Goal: Task Accomplishment & Management: Use online tool/utility

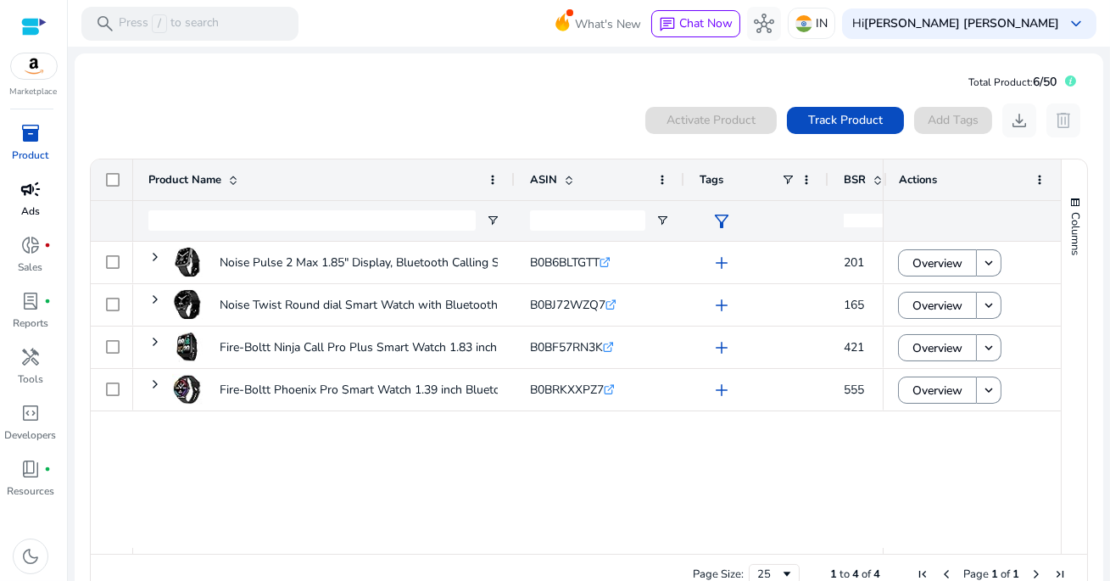
click at [39, 195] on span "campaign" at bounding box center [30, 189] width 20 height 20
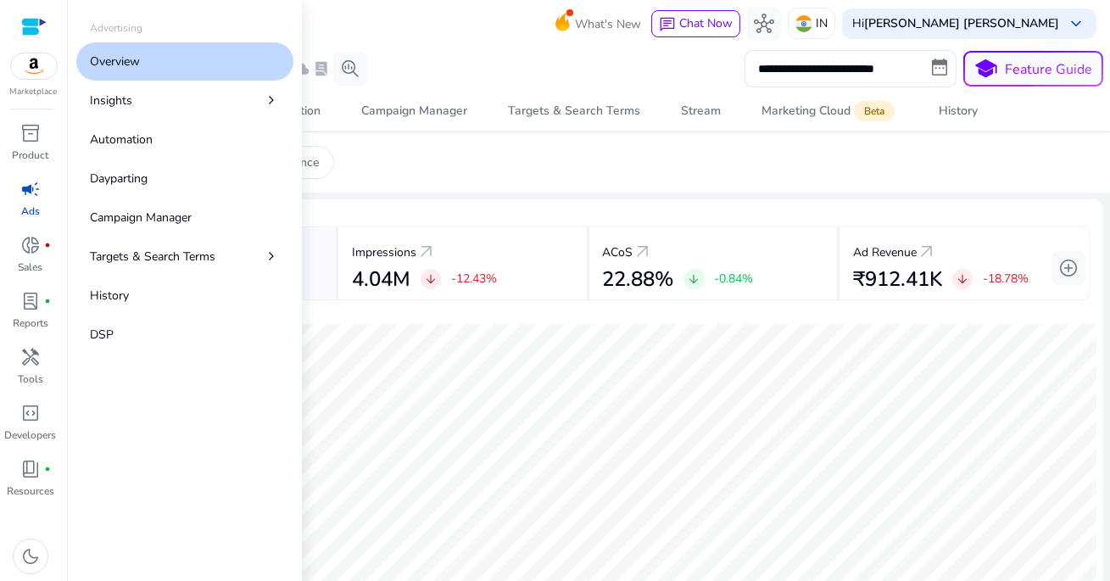
click at [525, 159] on app-sa-custom-tab "Summary Funnel Performance" at bounding box center [589, 162] width 1028 height 33
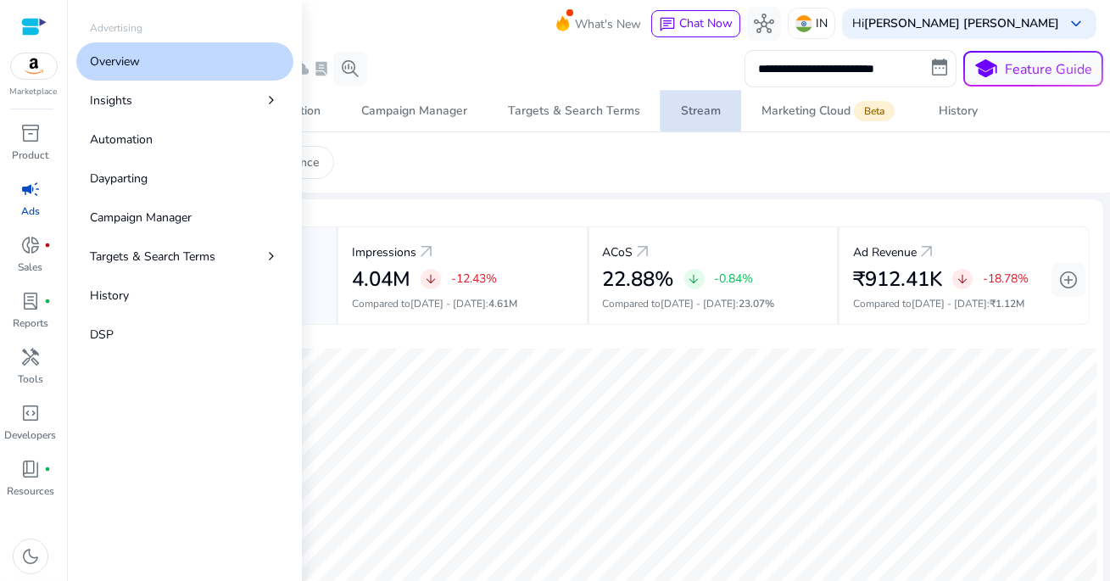
click at [714, 109] on div "Stream" at bounding box center [701, 111] width 40 height 12
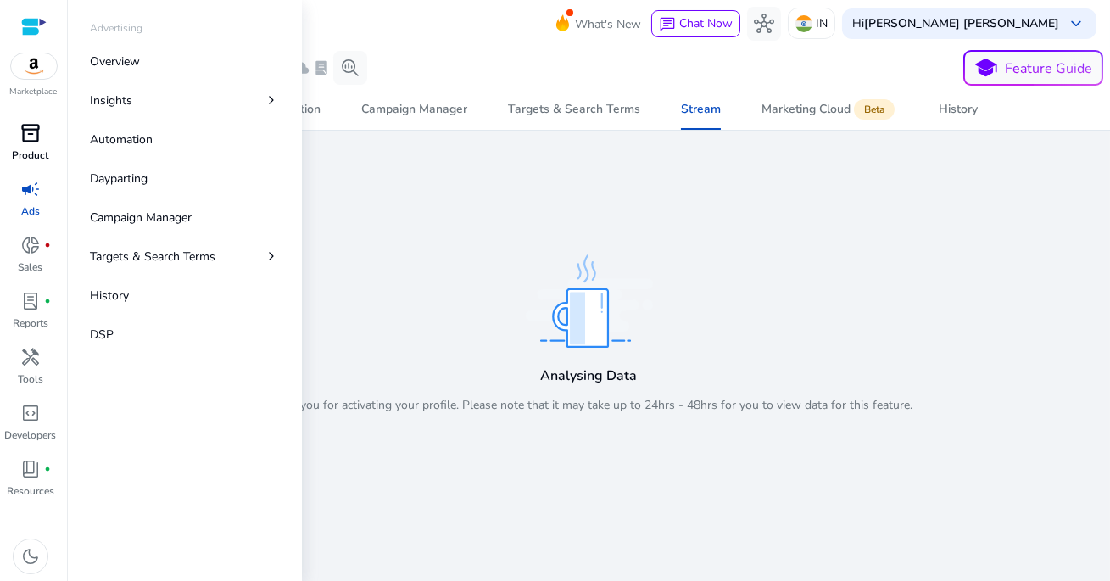
click at [36, 131] on span "inventory_2" at bounding box center [30, 133] width 20 height 20
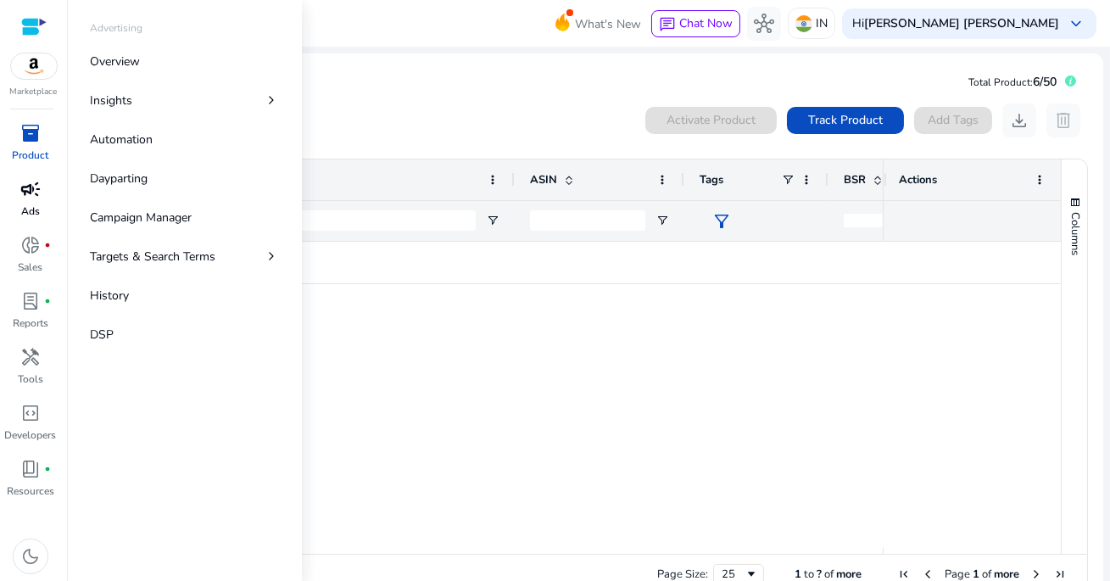
click at [31, 191] on span "campaign" at bounding box center [30, 189] width 20 height 20
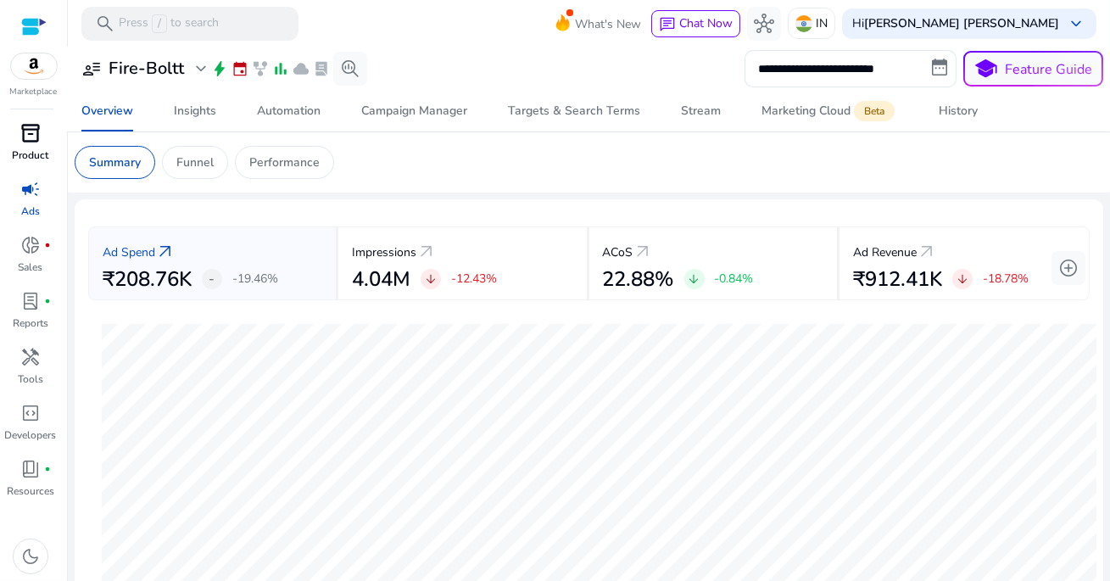
click at [491, 70] on div "**********" at bounding box center [589, 68] width 1028 height 37
click at [705, 114] on div "Stream" at bounding box center [701, 111] width 40 height 12
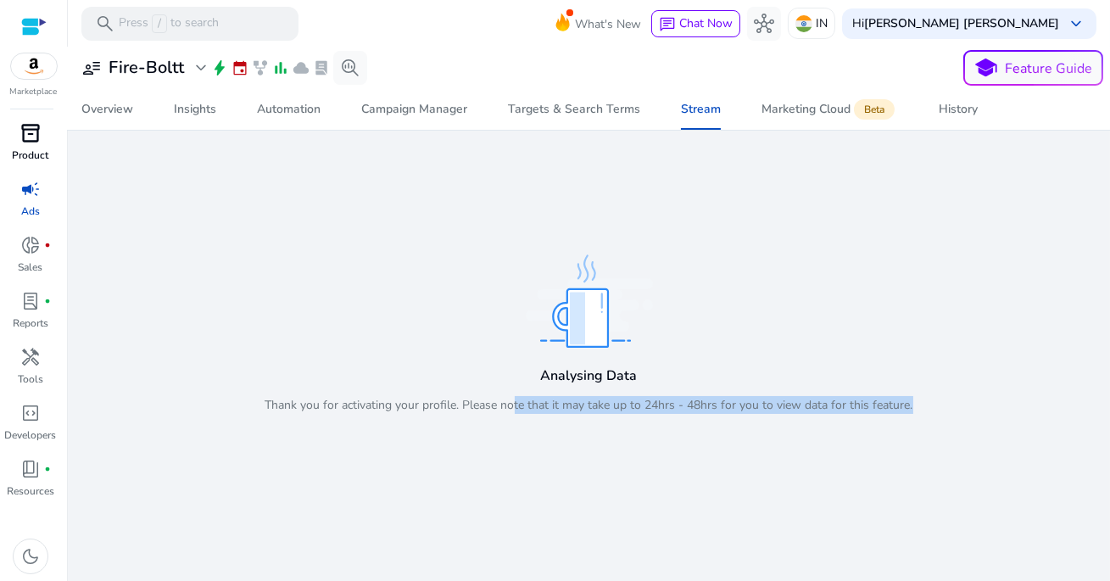
drag, startPoint x: 515, startPoint y: 409, endPoint x: 895, endPoint y: 414, distance: 380.7
click at [894, 415] on div "Analysing Data Thank you for activating your profile. Please note that it may t…" at bounding box center [589, 388] width 648 height 75
click at [895, 414] on div "Analysing Data Thank you for activating your profile. Please note that it may t…" at bounding box center [589, 388] width 648 height 75
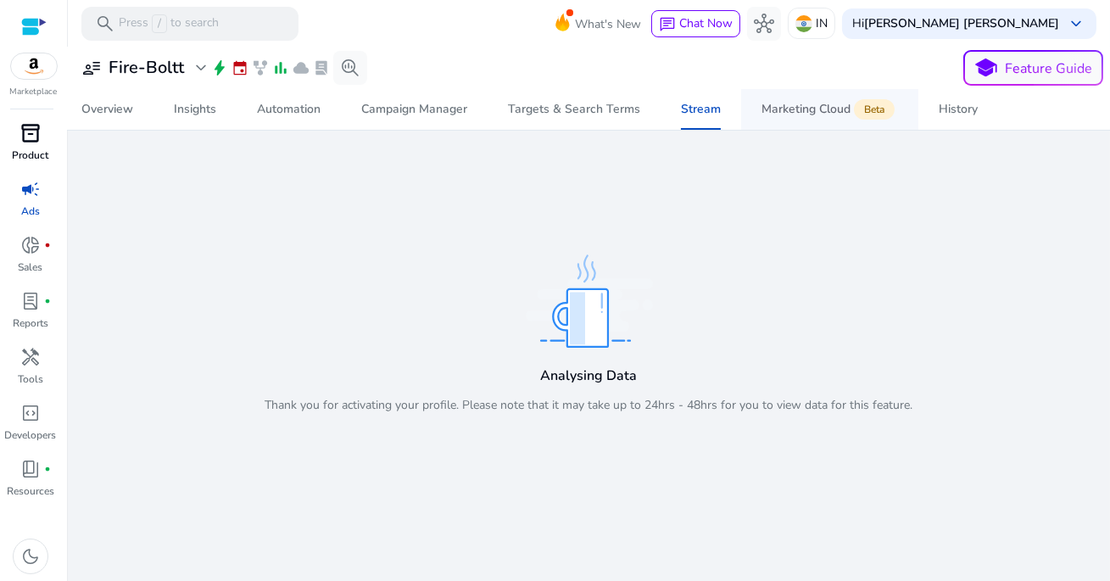
click at [801, 110] on div "Marketing Cloud Beta" at bounding box center [829, 110] width 137 height 14
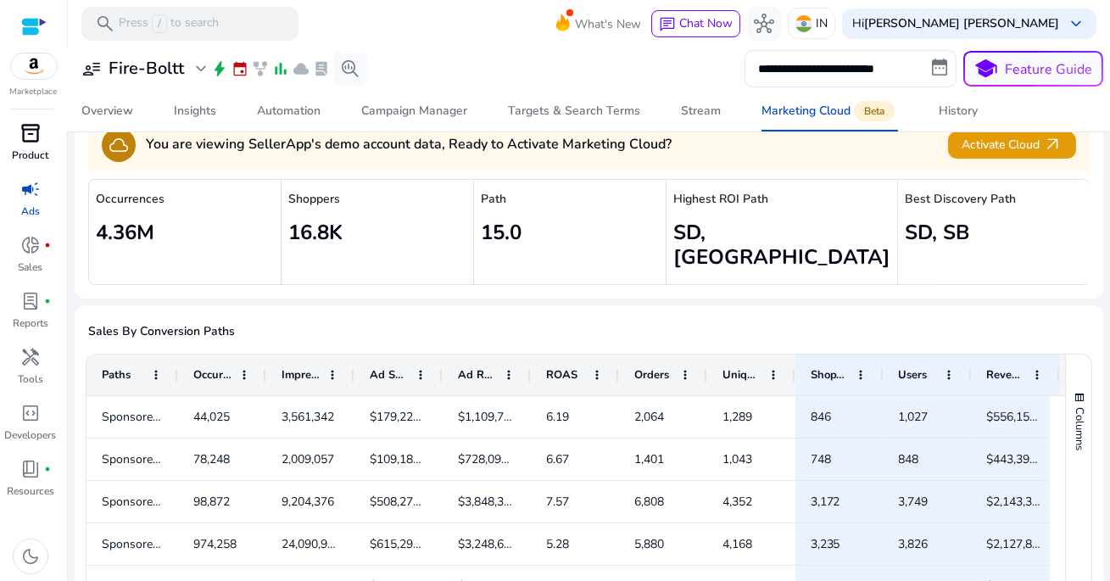
scroll to position [111, 0]
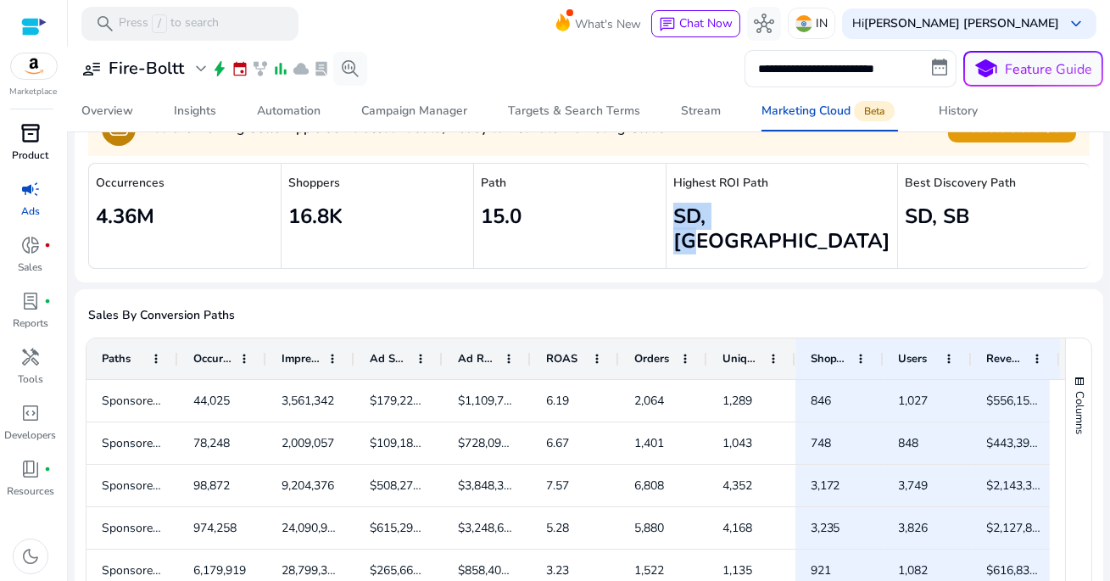
drag, startPoint x: 693, startPoint y: 216, endPoint x: 805, endPoint y: 207, distance: 112.3
click at [805, 207] on h2 "SD, [GEOGRAPHIC_DATA]" at bounding box center [781, 228] width 217 height 49
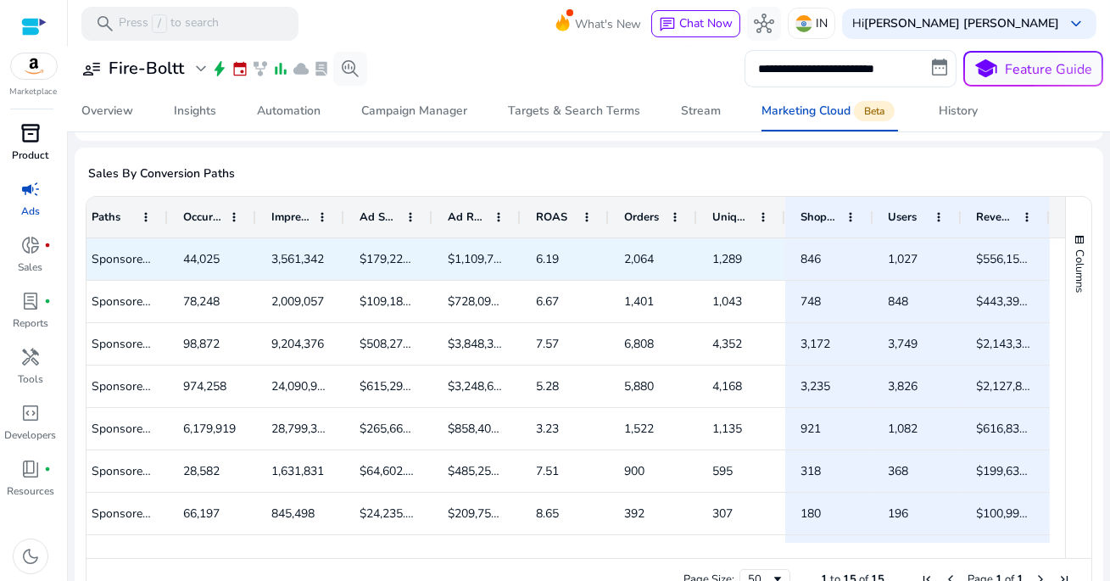
scroll to position [0, 0]
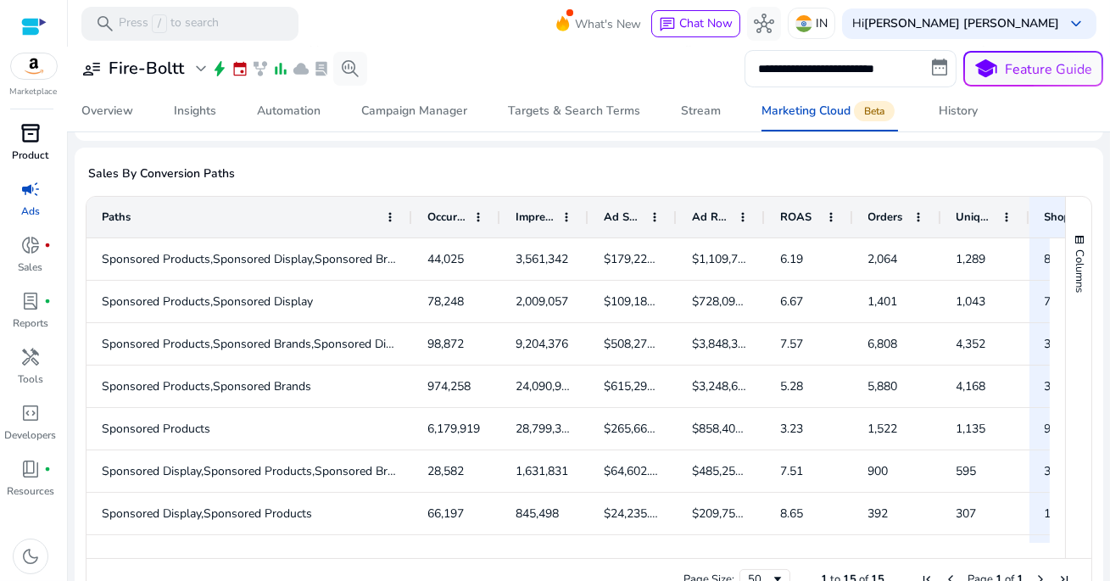
drag, startPoint x: 174, startPoint y: 192, endPoint x: 97, endPoint y: 227, distance: 85.0
click at [98, 227] on div "Paths Occurrences Impressions Ad Spend 2" at bounding box center [575, 377] width 978 height 361
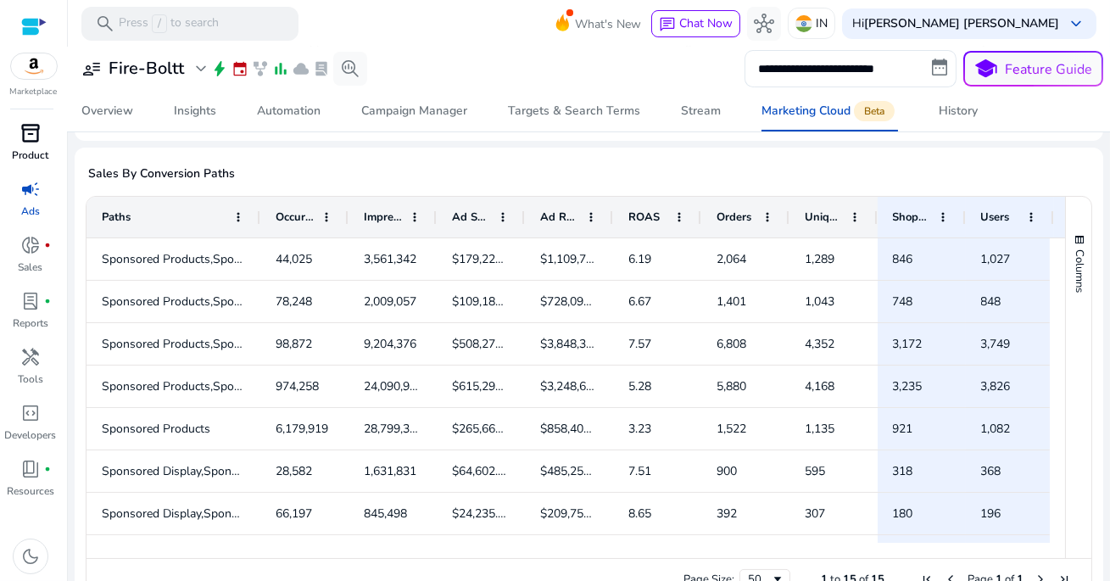
drag, startPoint x: 123, startPoint y: 189, endPoint x: 259, endPoint y: 189, distance: 135.7
click at [259, 197] on div at bounding box center [259, 217] width 7 height 41
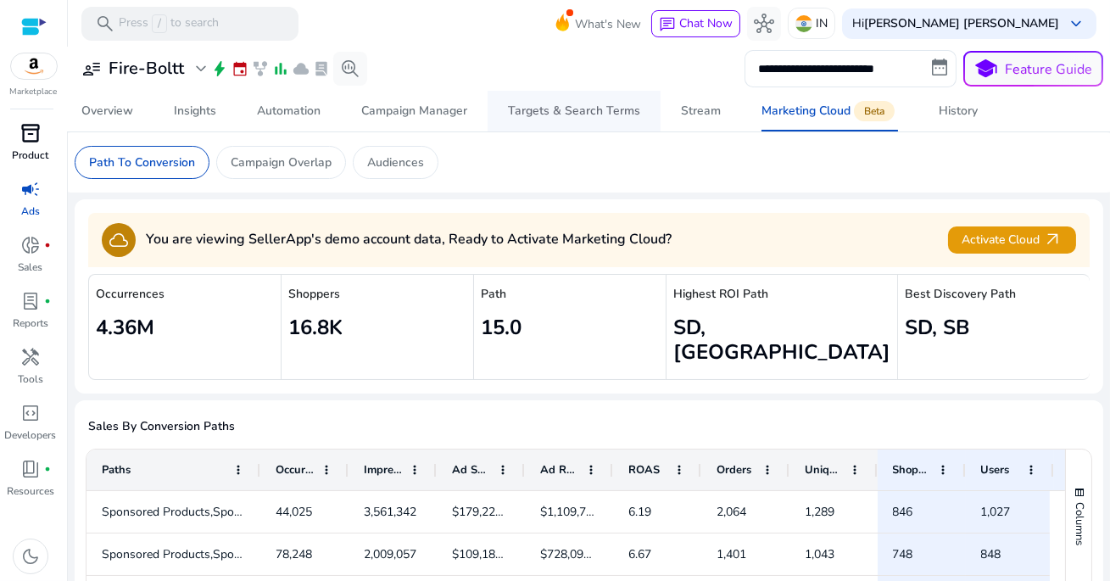
click at [565, 114] on div "Targets & Search Terms" at bounding box center [574, 111] width 132 height 12
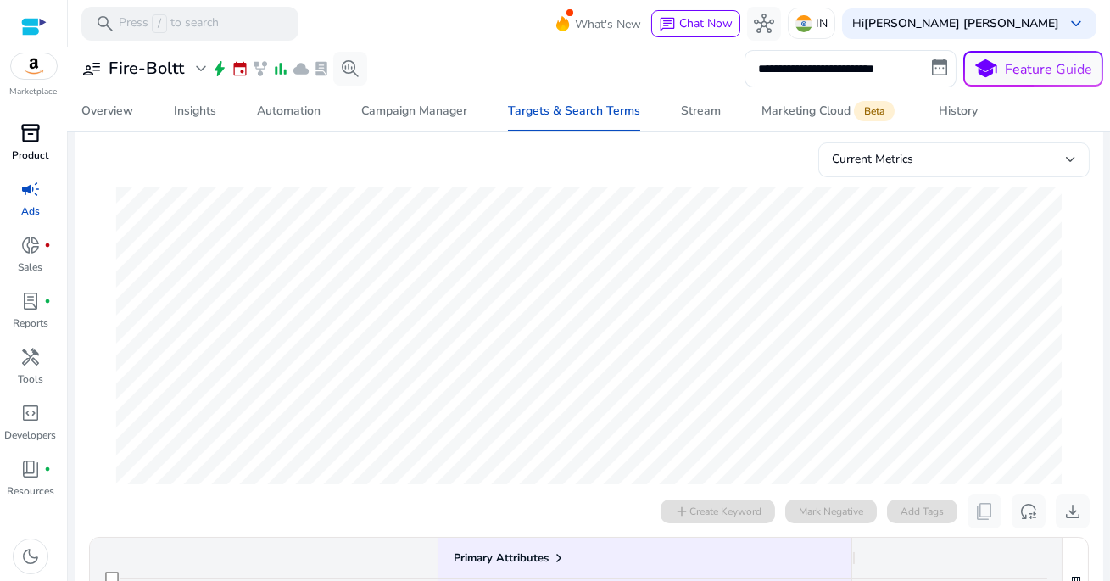
click at [845, 167] on span "Current Metrics" at bounding box center [872, 159] width 81 height 16
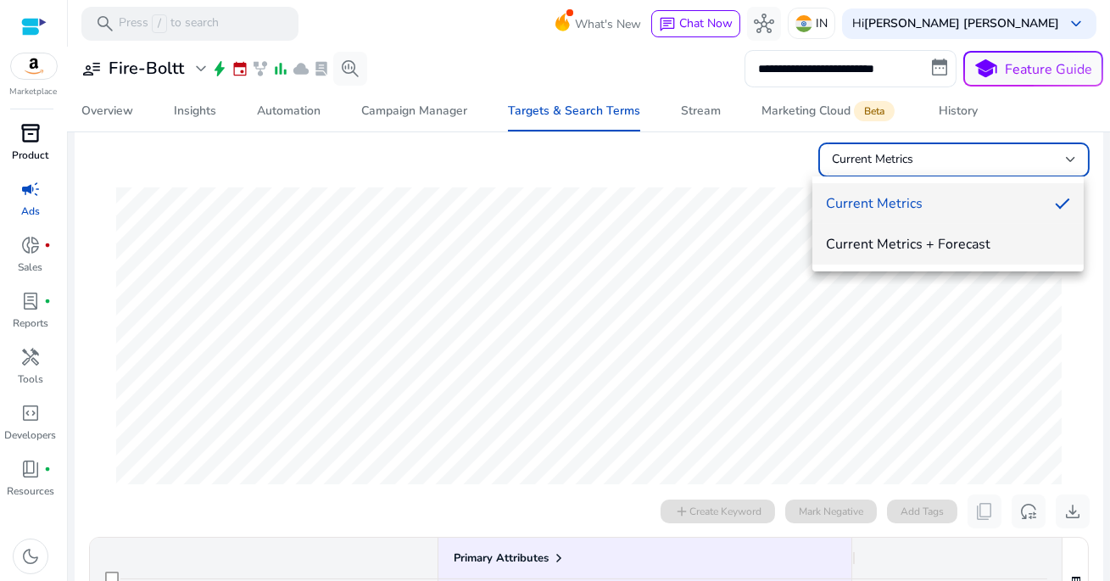
click at [867, 240] on span "Current Metrics + Forecast" at bounding box center [948, 244] width 244 height 19
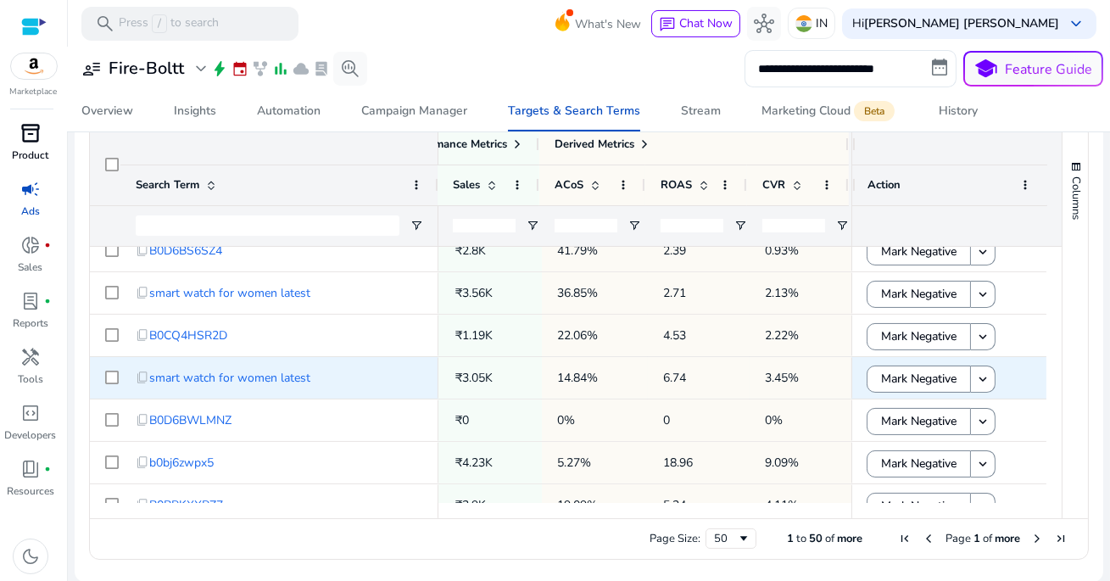
click at [635, 376] on div "14.84%" at bounding box center [595, 378] width 106 height 42
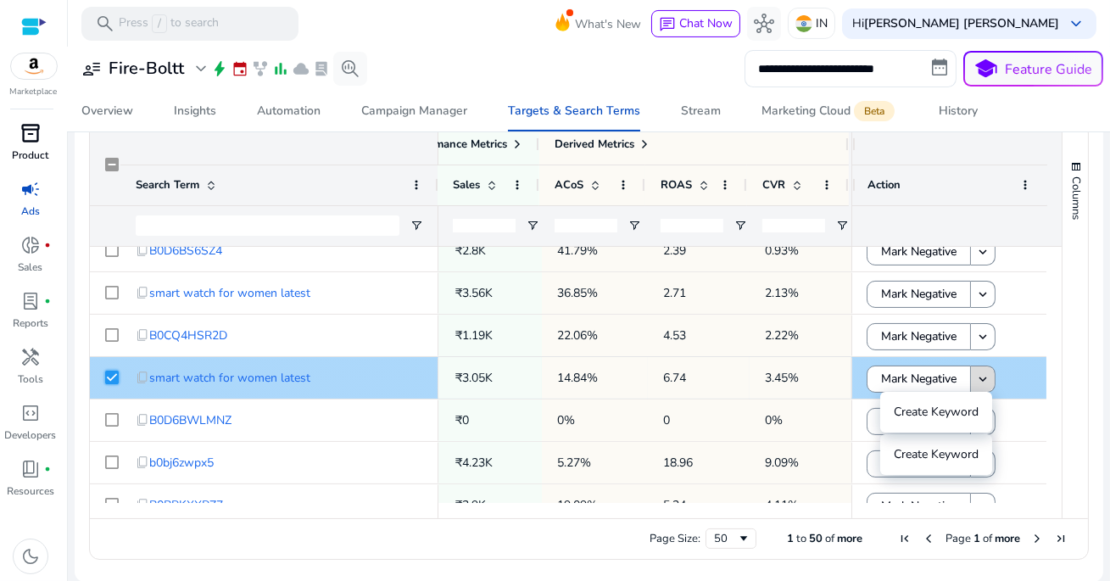
click at [978, 374] on mat-icon "keyboard_arrow_down" at bounding box center [982, 378] width 15 height 15
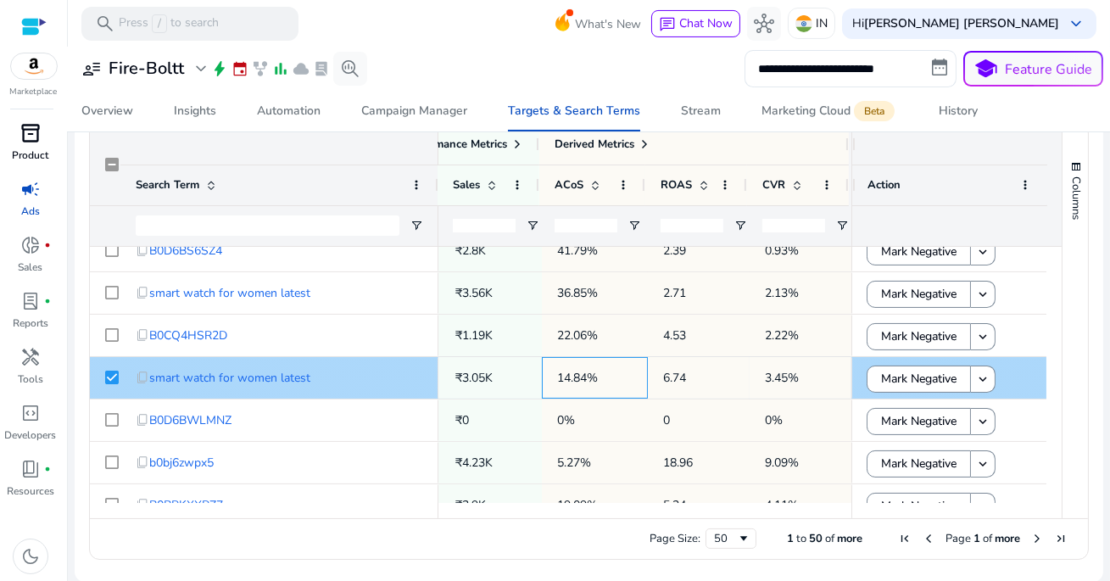
click at [565, 376] on p "14.84%" at bounding box center [594, 377] width 75 height 35
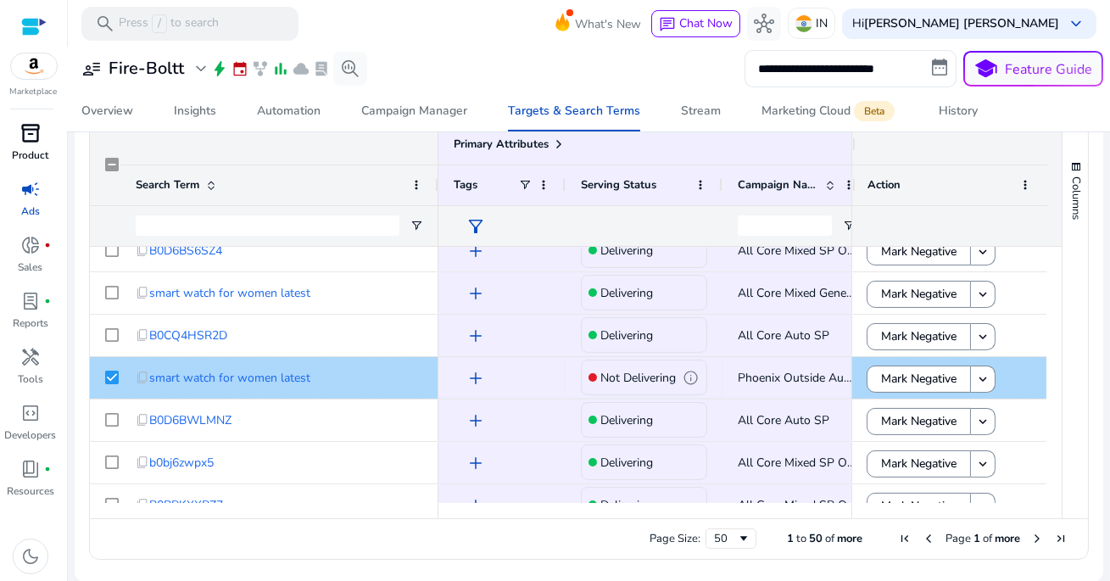
click at [628, 378] on p "Not Delivering" at bounding box center [637, 377] width 75 height 35
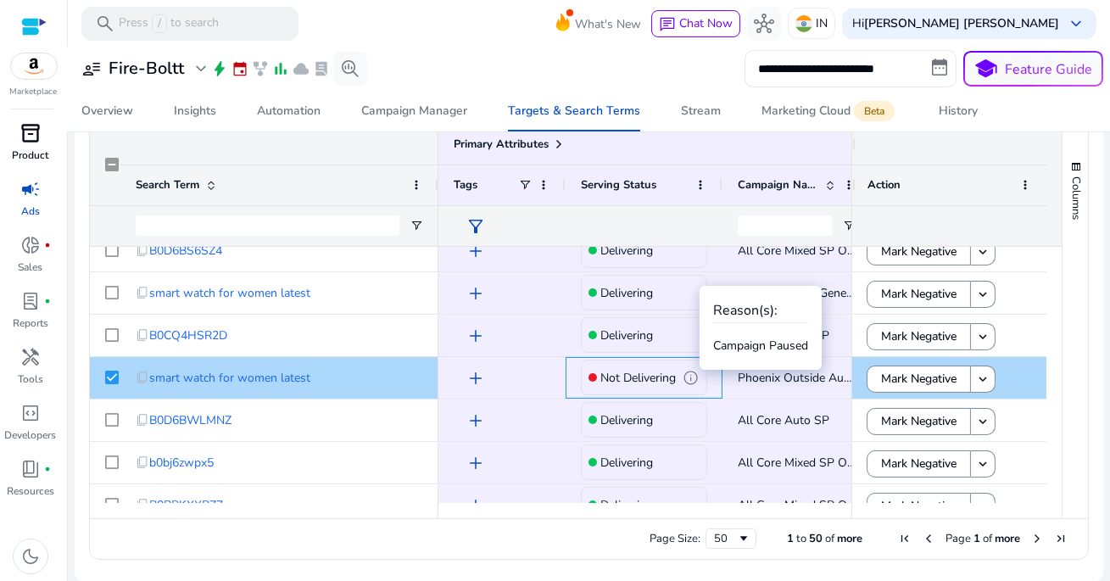
click at [693, 375] on span "info" at bounding box center [691, 378] width 16 height 16
click at [646, 379] on p "Not Delivering" at bounding box center [637, 377] width 75 height 35
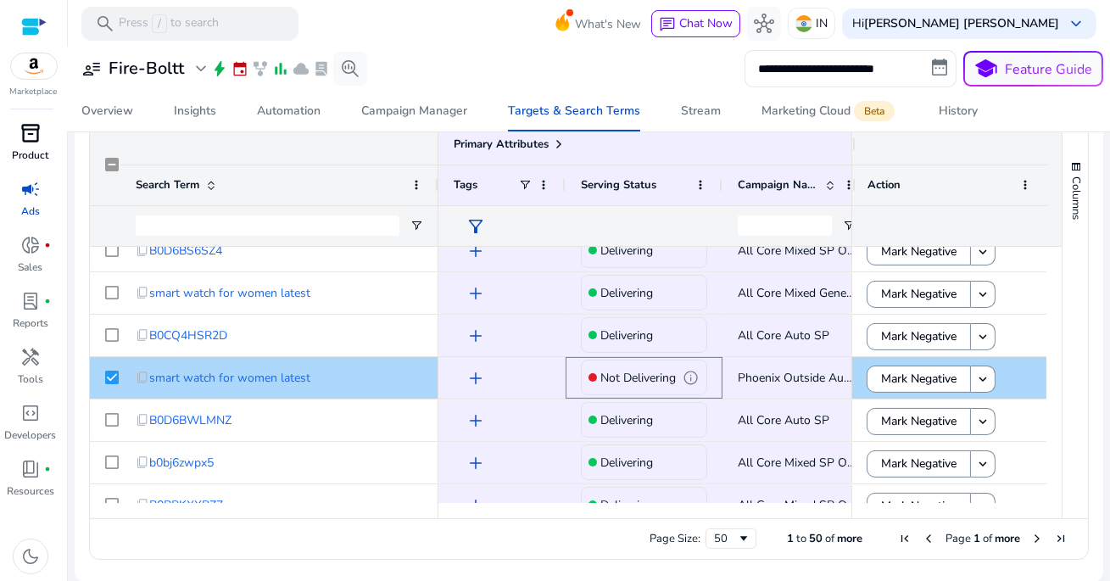
click at [594, 376] on div at bounding box center [592, 377] width 8 height 8
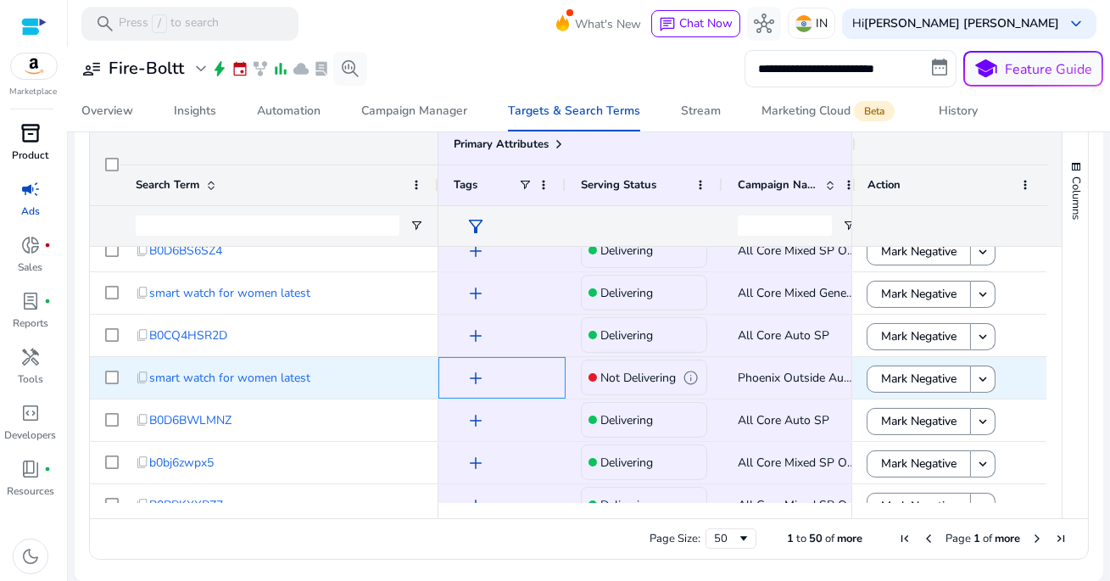
click at [474, 377] on span "add" at bounding box center [475, 378] width 20 height 20
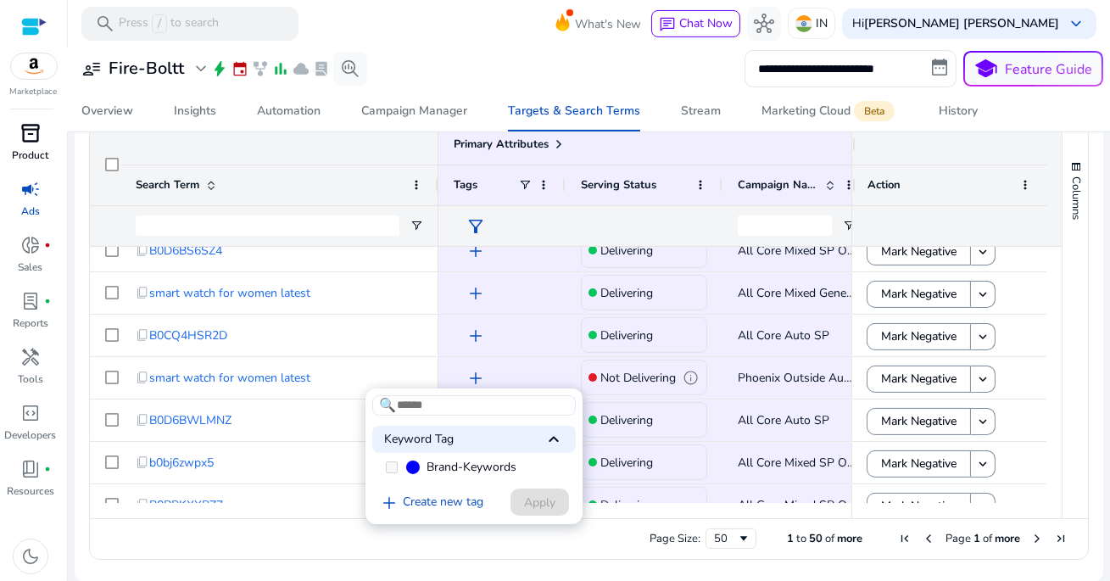
click at [560, 502] on div "add Create new tag Apply" at bounding box center [470, 502] width 197 height 31
click at [443, 467] on span "Brand-Keywords" at bounding box center [471, 467] width 90 height 17
click at [449, 467] on span "Brand-Keywords" at bounding box center [471, 467] width 90 height 17
click at [554, 425] on div "🔍 Keyword Tag keyboard_arrow_up Brand-Keywords add Create new tag Apply" at bounding box center [473, 456] width 217 height 137
click at [558, 386] on div at bounding box center [555, 290] width 1110 height 581
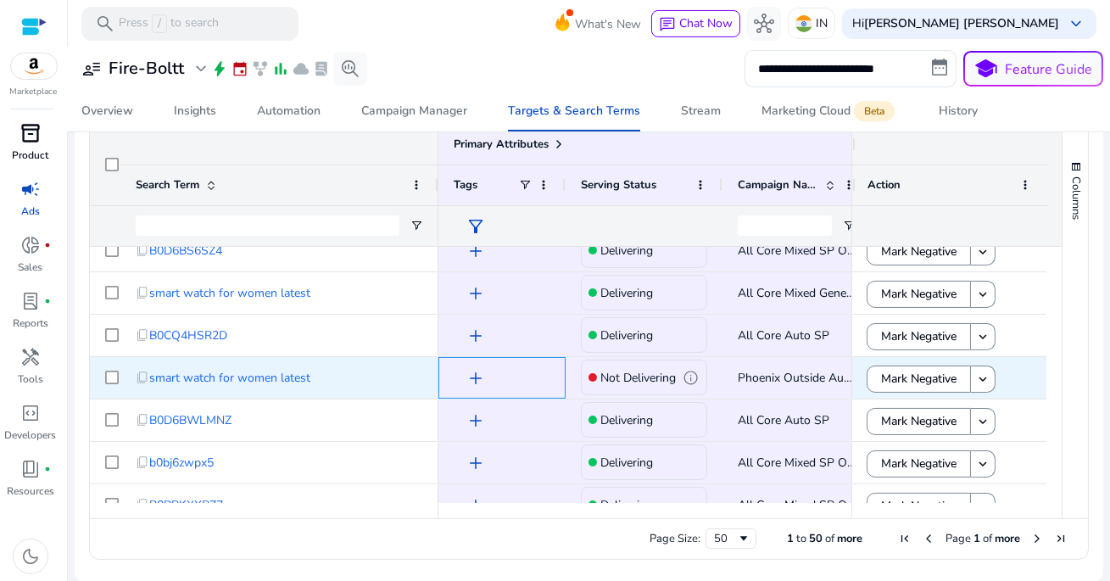
click at [544, 372] on div "add" at bounding box center [506, 377] width 88 height 31
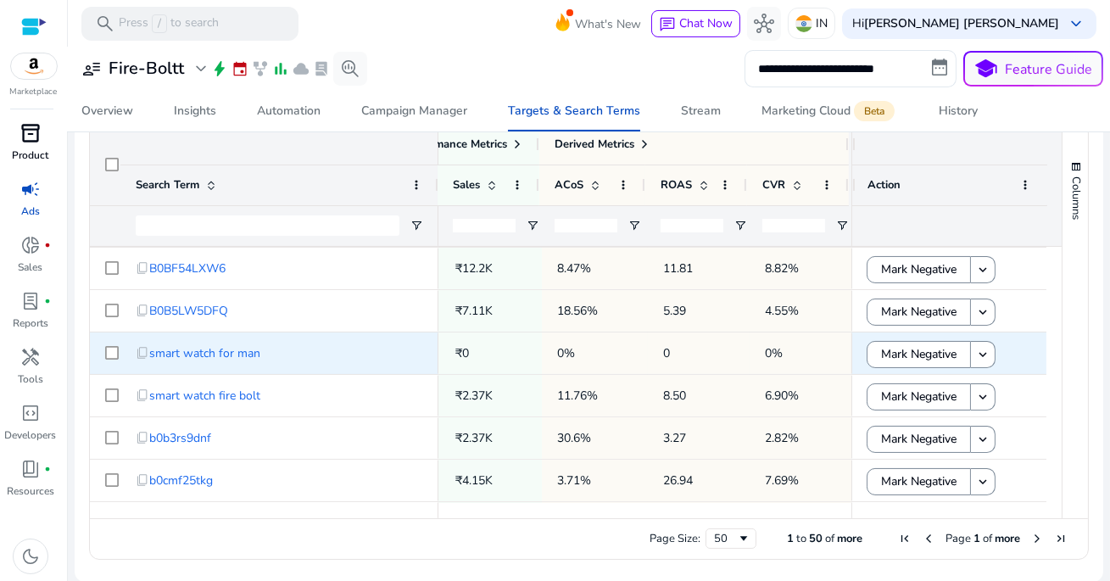
click at [678, 360] on span "0" at bounding box center [698, 353] width 71 height 35
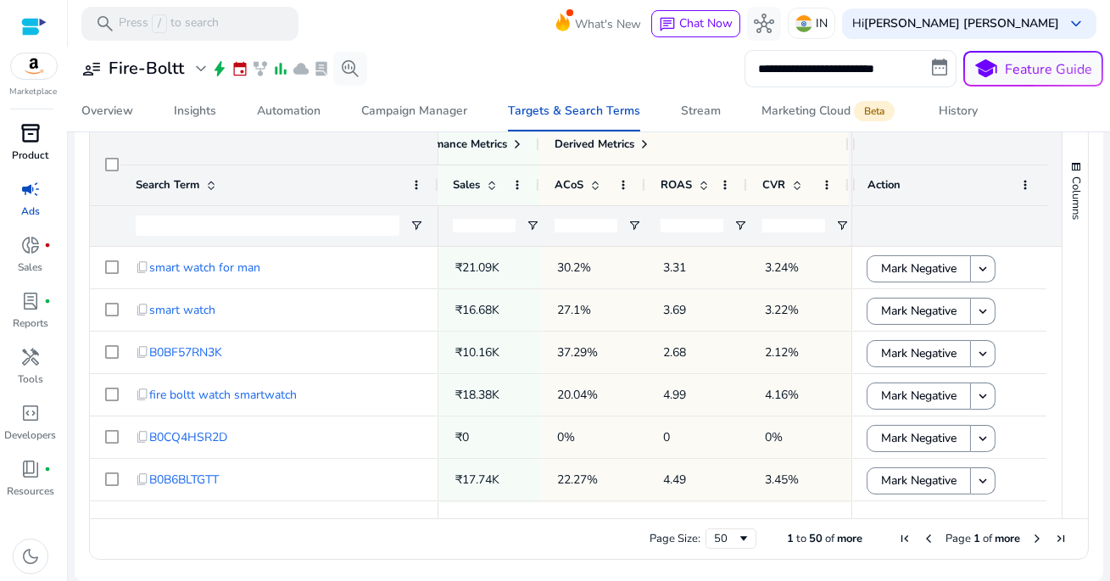
click at [472, 47] on div at bounding box center [589, 48] width 1042 height 3
